Goal: Navigation & Orientation: Find specific page/section

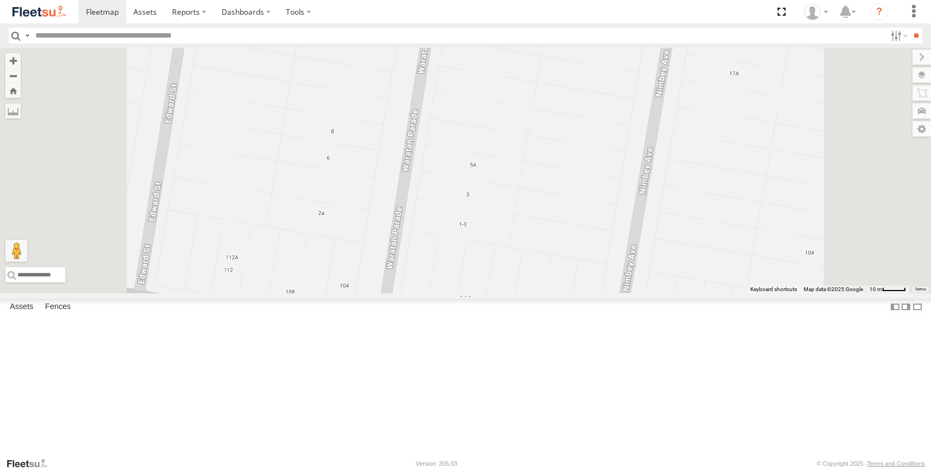
click at [0, 0] on div "All Assets" at bounding box center [0, 0] width 0 height 0
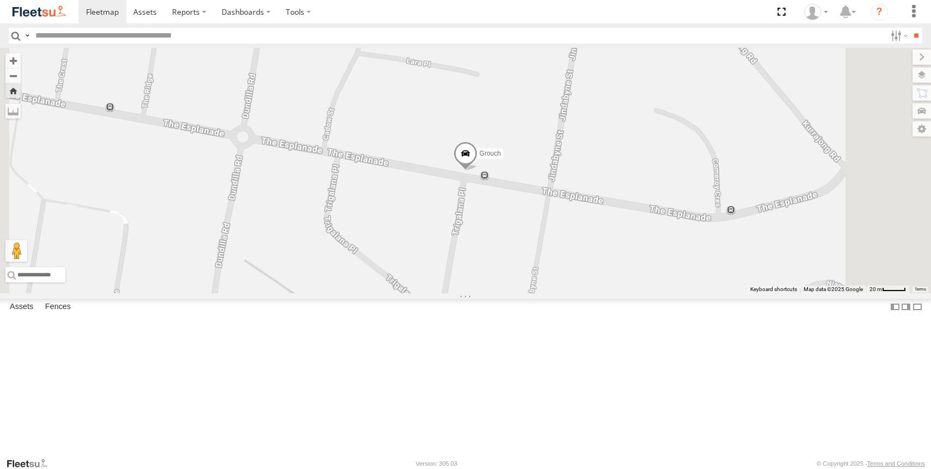
click at [21, 94] on button "Zoom Home" at bounding box center [12, 90] width 15 height 15
